Goal: Task Accomplishment & Management: Complete application form

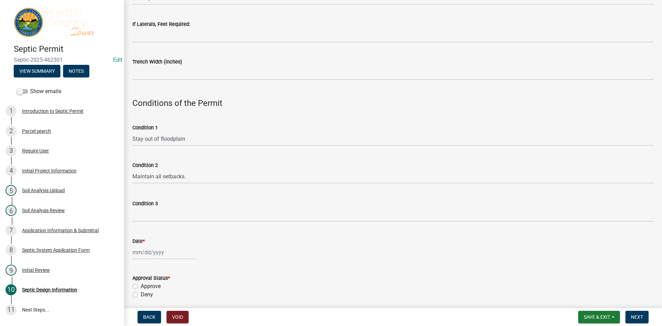
scroll to position [414, 0]
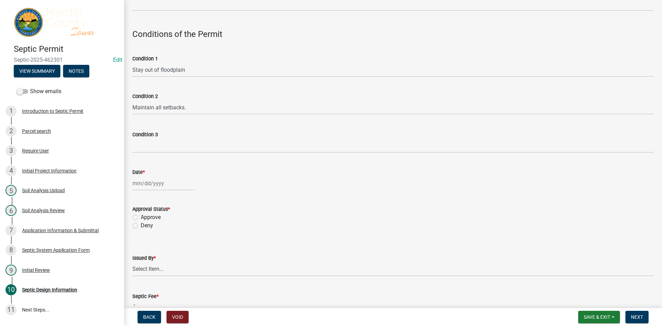
click at [162, 187] on div at bounding box center [163, 183] width 63 height 14
select select "8"
select select "2025"
click at [148, 244] on div "12" at bounding box center [150, 242] width 11 height 11
type input "[DATE]"
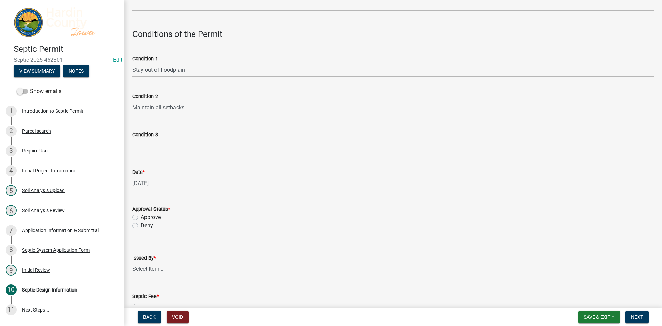
click at [157, 214] on label "Approve" at bounding box center [151, 217] width 20 height 8
click at [145, 214] on input "Approve" at bounding box center [143, 215] width 4 height 4
radio input "true"
click at [165, 265] on select "Select Item... [PERSON_NAME] [PERSON_NAME] Roll [PERSON_NAME]" at bounding box center [392, 269] width 521 height 14
click at [132, 262] on select "Select Item... [PERSON_NAME] [PERSON_NAME] Roll [PERSON_NAME]" at bounding box center [392, 269] width 521 height 14
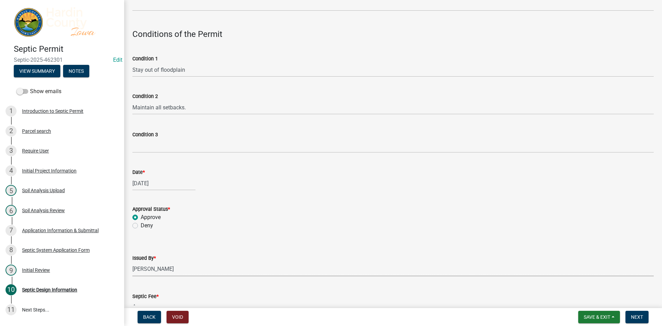
select select "92abfdc4-a32e-4fda-8546-51d3978c14c9"
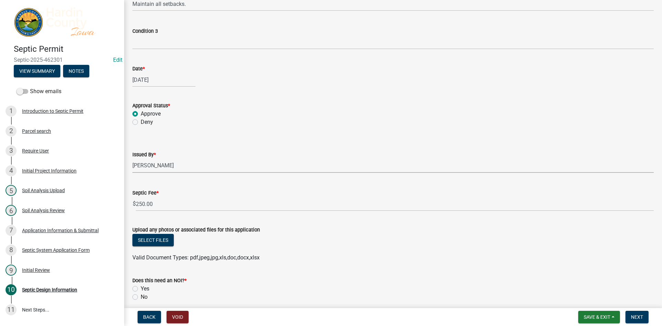
scroll to position [546, 0]
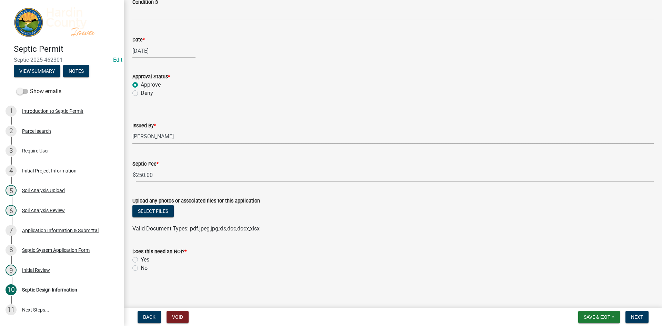
click at [146, 269] on label "No" at bounding box center [144, 268] width 7 height 8
click at [145, 268] on input "No" at bounding box center [143, 266] width 4 height 4
radio input "true"
click at [638, 321] on button "Next" at bounding box center [636, 317] width 23 height 12
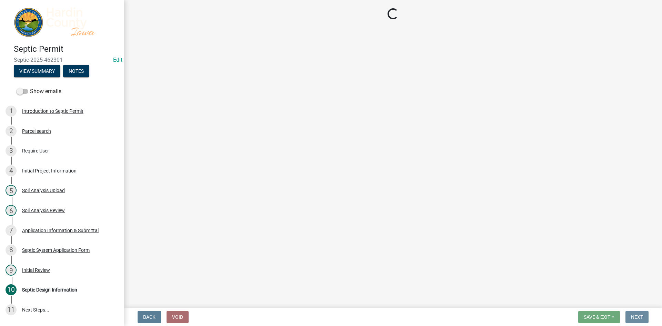
scroll to position [0, 0]
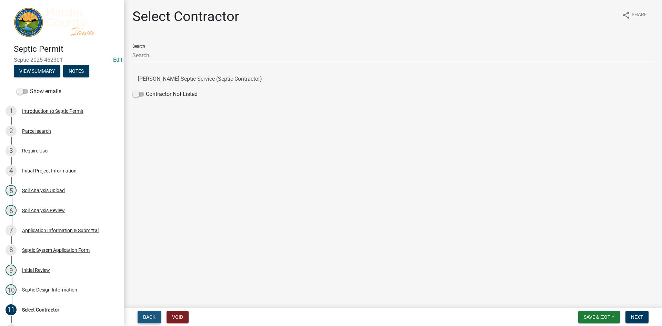
click at [148, 318] on span "Back" at bounding box center [149, 317] width 12 height 6
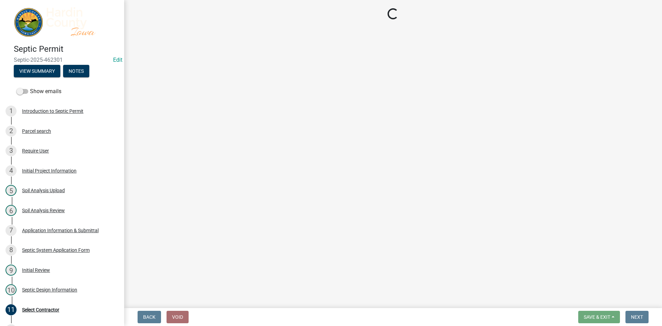
select select "92abfdc4-a32e-4fda-8546-51d3978c14c9"
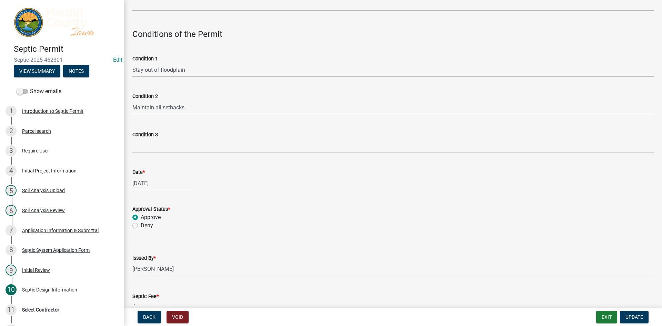
scroll to position [571, 0]
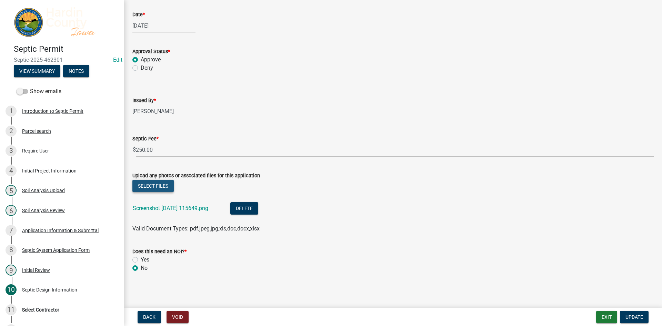
click at [168, 187] on button "Select files" at bounding box center [152, 186] width 41 height 12
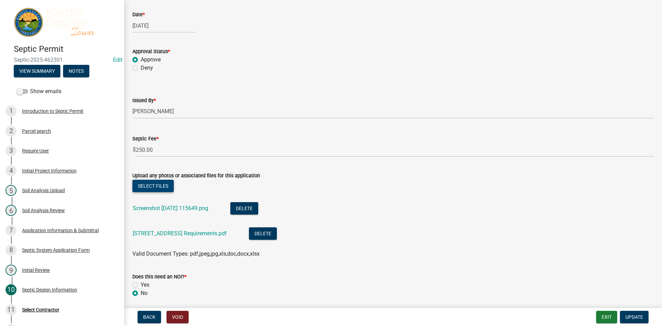
scroll to position [596, 0]
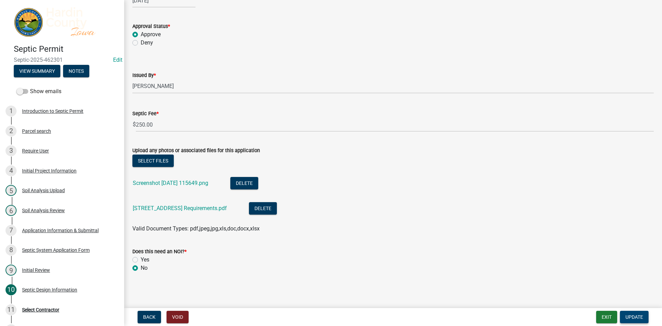
click at [627, 314] on span "Update" at bounding box center [634, 317] width 18 height 6
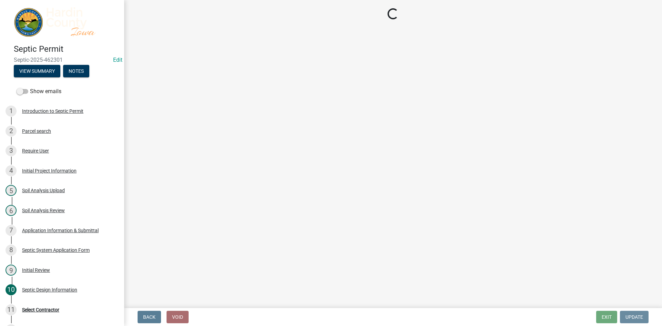
scroll to position [0, 0]
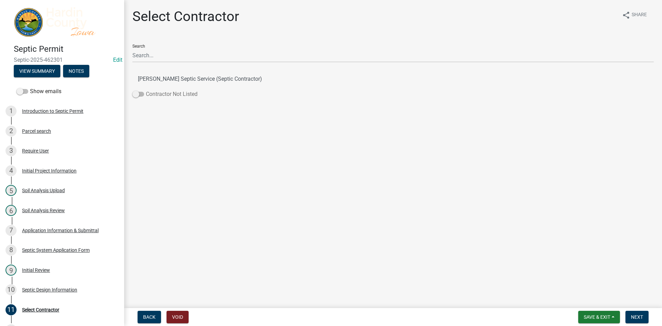
click at [175, 95] on label "Contractor Not Listed" at bounding box center [164, 94] width 65 height 8
click at [146, 90] on input "Contractor Not Listed" at bounding box center [146, 90] width 0 height 0
click at [631, 314] on span "Next" at bounding box center [637, 317] width 12 height 6
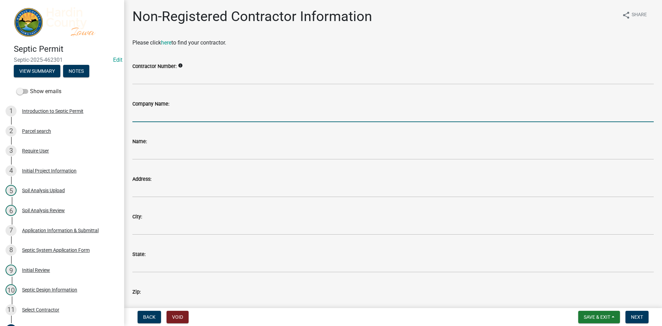
click at [172, 116] on input "Company Name:" at bounding box center [392, 115] width 521 height 14
type input "Morts Water Company"
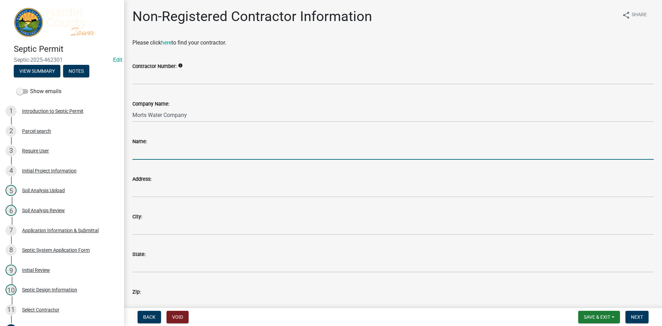
click at [170, 152] on input "Name:" at bounding box center [392, 153] width 521 height 14
type input "[PERSON_NAME]"
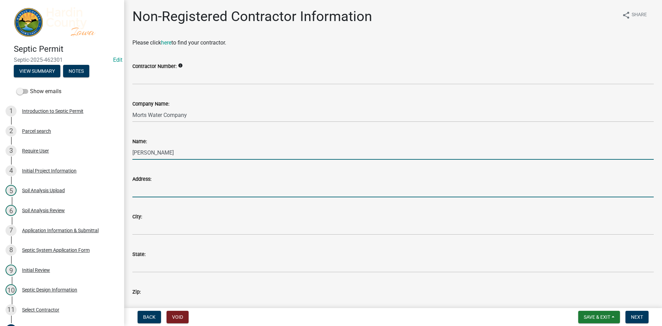
click at [160, 190] on input "Address:" at bounding box center [392, 190] width 521 height 14
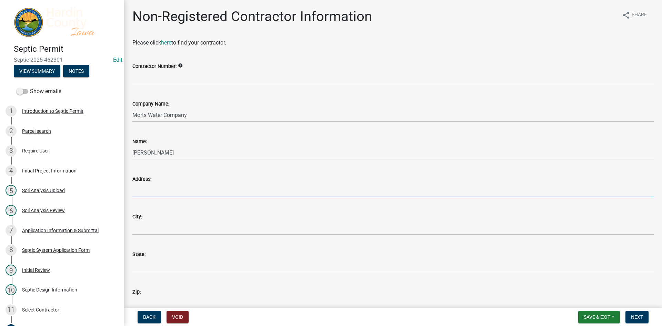
type input "[STREET_ADDRESS]"
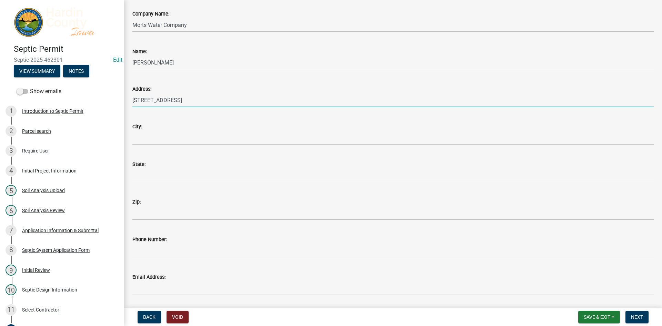
scroll to position [103, 0]
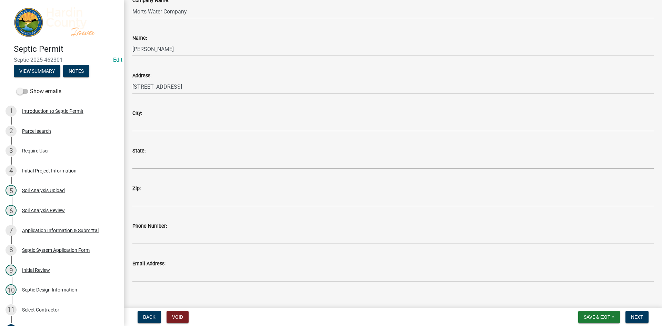
click at [149, 114] on div "City:" at bounding box center [392, 113] width 521 height 8
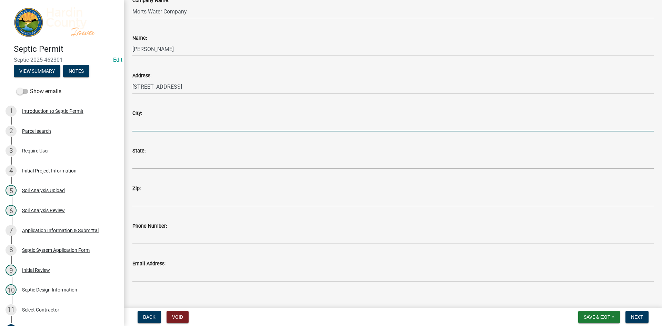
click at [153, 128] on input "City:" at bounding box center [392, 124] width 521 height 14
type input "[PERSON_NAME]"
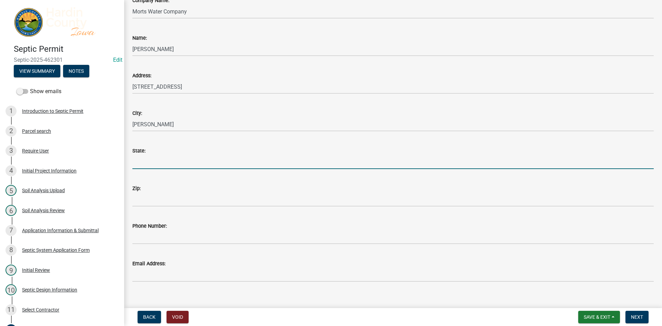
click at [169, 160] on input "State:" at bounding box center [392, 162] width 521 height 14
type input "IA"
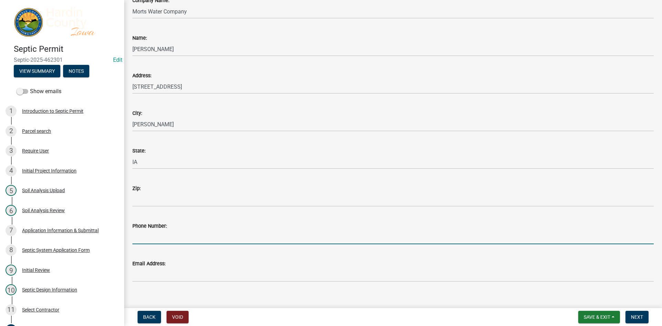
click at [164, 238] on input "Phone Number:" at bounding box center [392, 237] width 521 height 14
type input "[PHONE_NUMBER]"
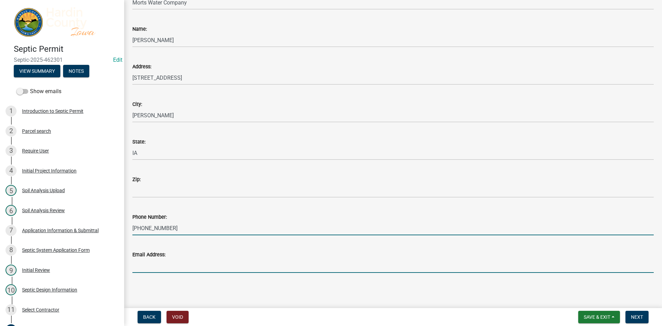
click at [166, 259] on input "Email Address:" at bounding box center [392, 266] width 521 height 14
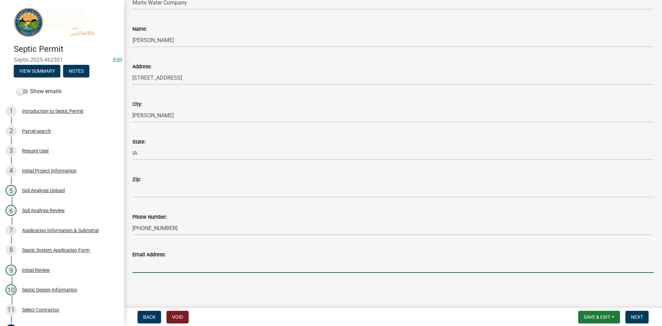
type input "[EMAIL_ADDRESS][DOMAIN_NAME]"
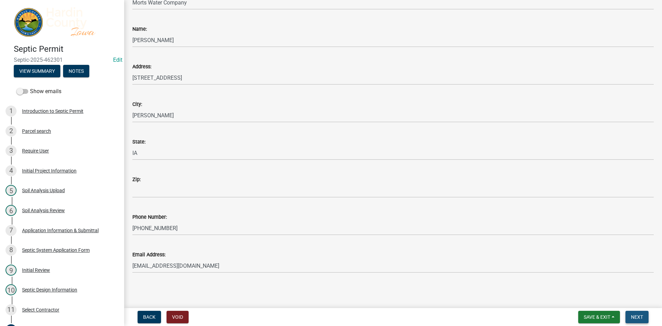
click at [645, 319] on button "Next" at bounding box center [636, 317] width 23 height 12
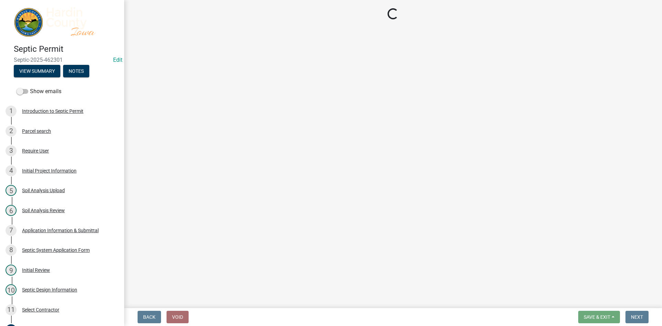
select select "3: 3"
